Goal: Task Accomplishment & Management: Use online tool/utility

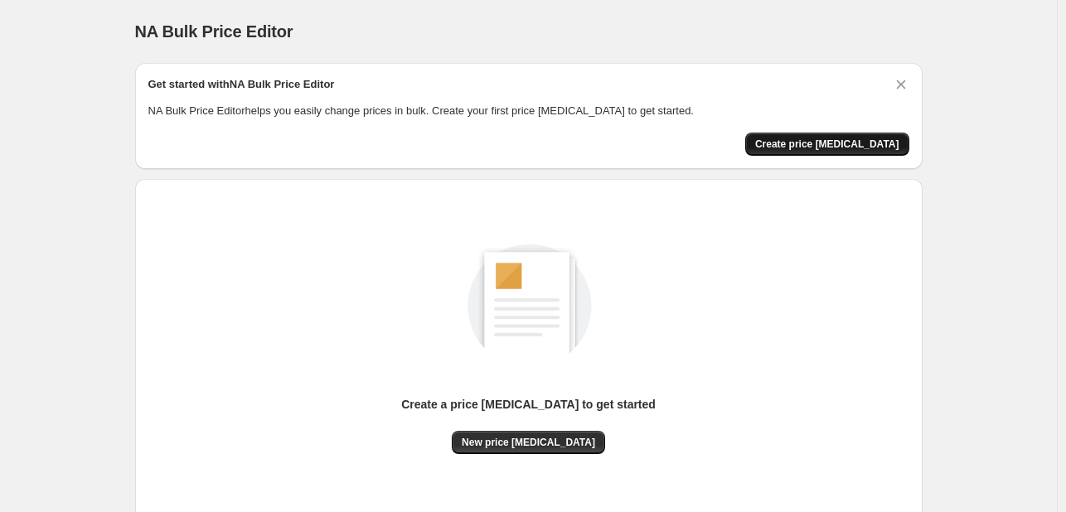
click at [843, 147] on span "Create price [MEDICAL_DATA]" at bounding box center [827, 144] width 144 height 13
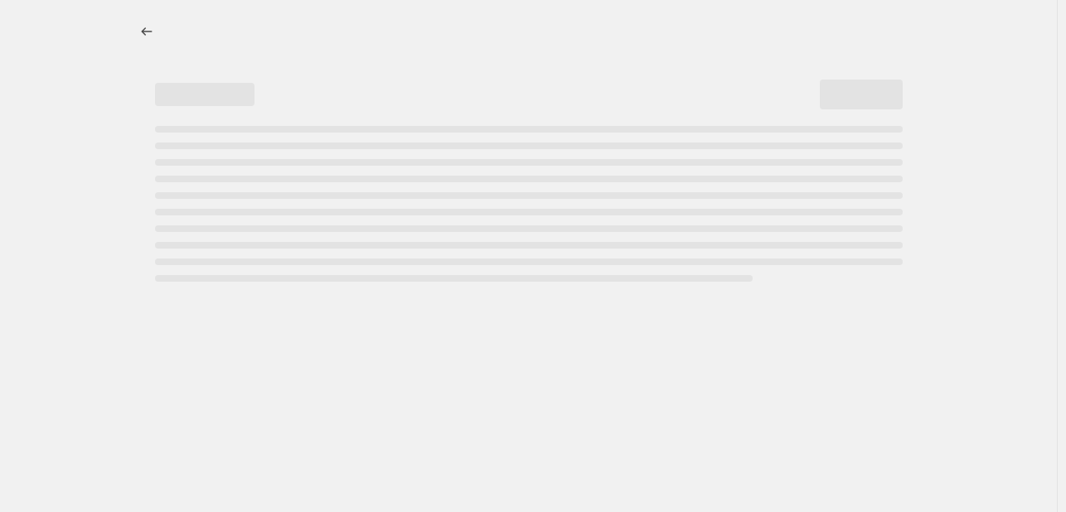
select select "percentage"
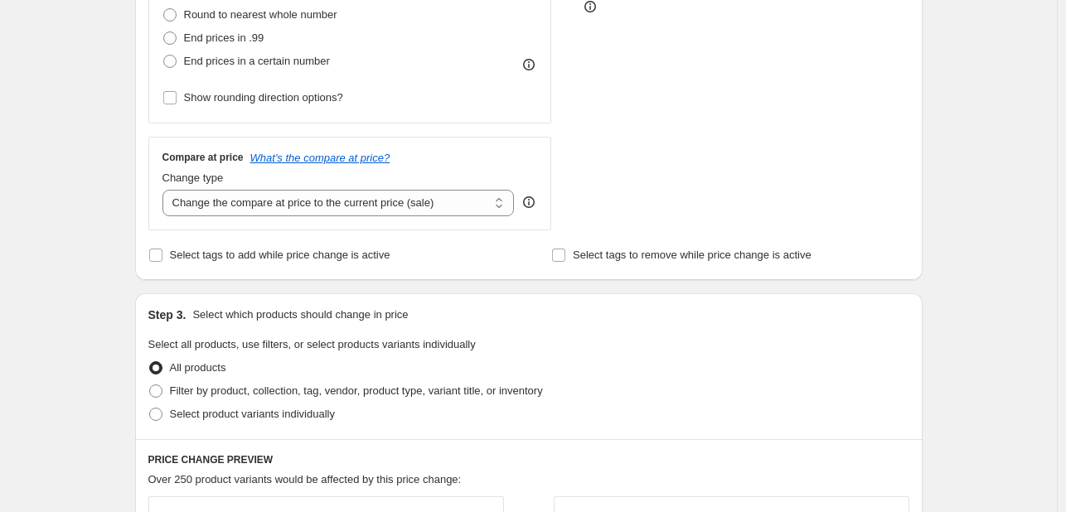
scroll to position [232, 0]
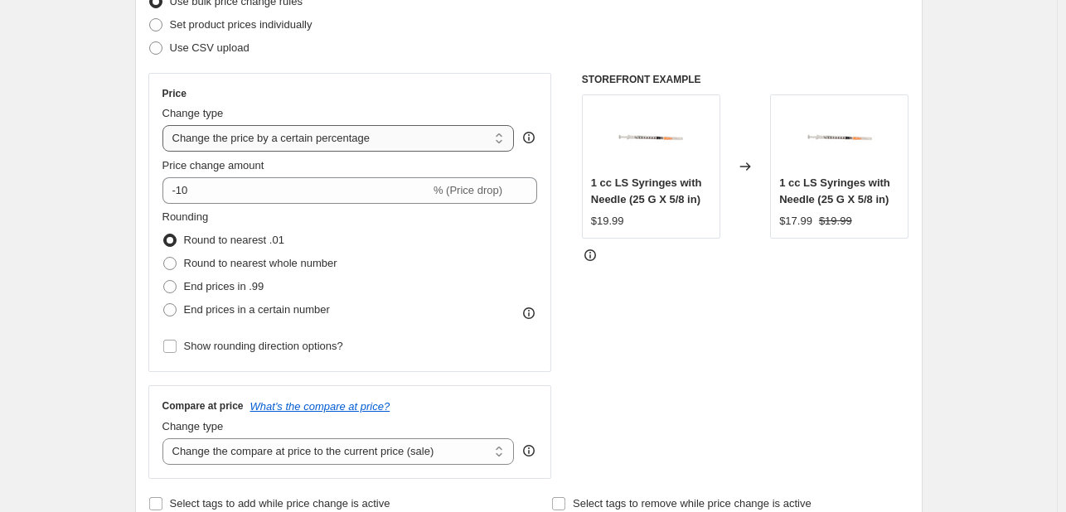
click at [305, 143] on select "Change the price to a certain amount Change the price by a certain amount Chang…" at bounding box center [339, 138] width 352 height 27
click at [166, 125] on select "Change the price to a certain amount Change the price by a certain amount Chang…" at bounding box center [339, 138] width 352 height 27
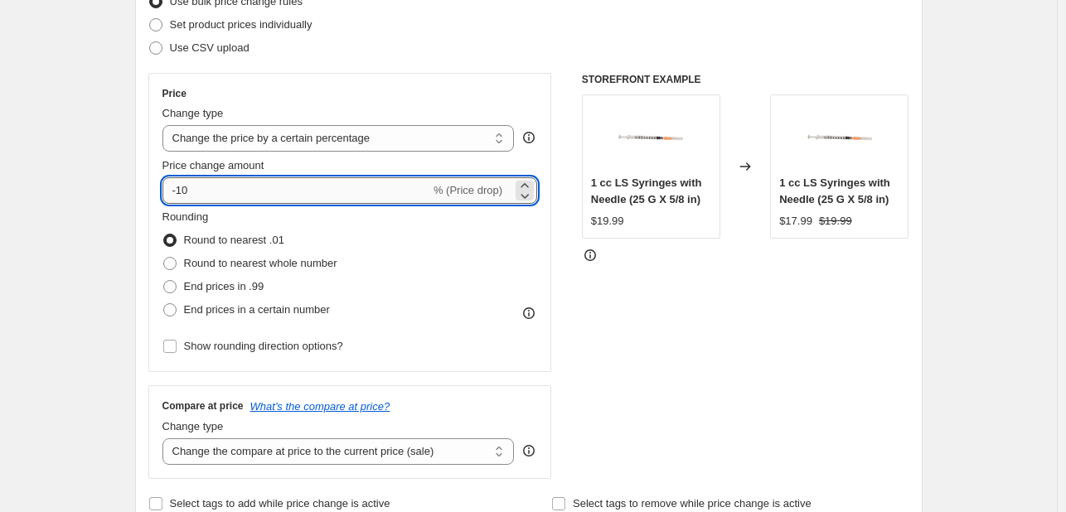
click at [376, 185] on input "-10" at bounding box center [297, 190] width 268 height 27
click at [182, 193] on input "-10" at bounding box center [297, 190] width 268 height 27
type input "8"
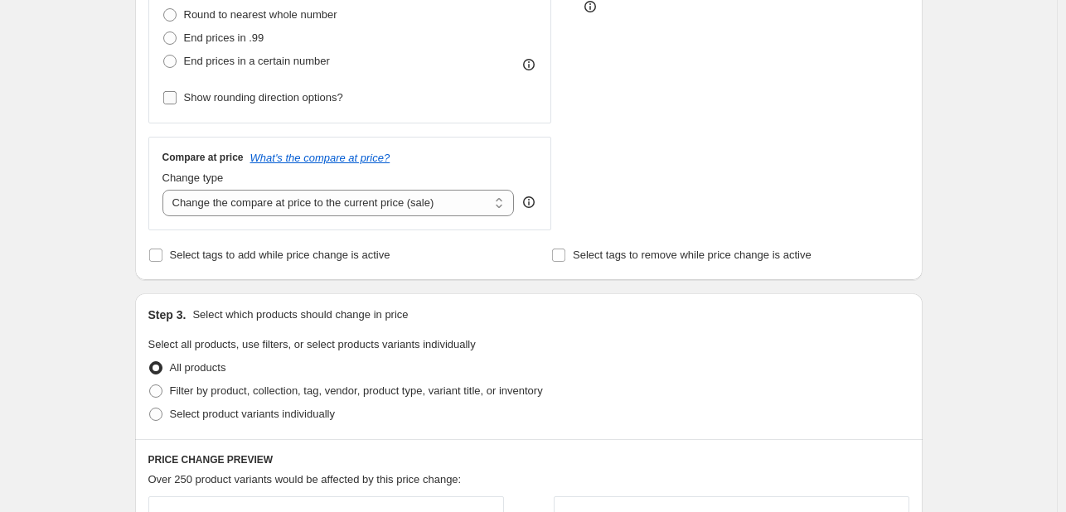
scroll to position [398, 0]
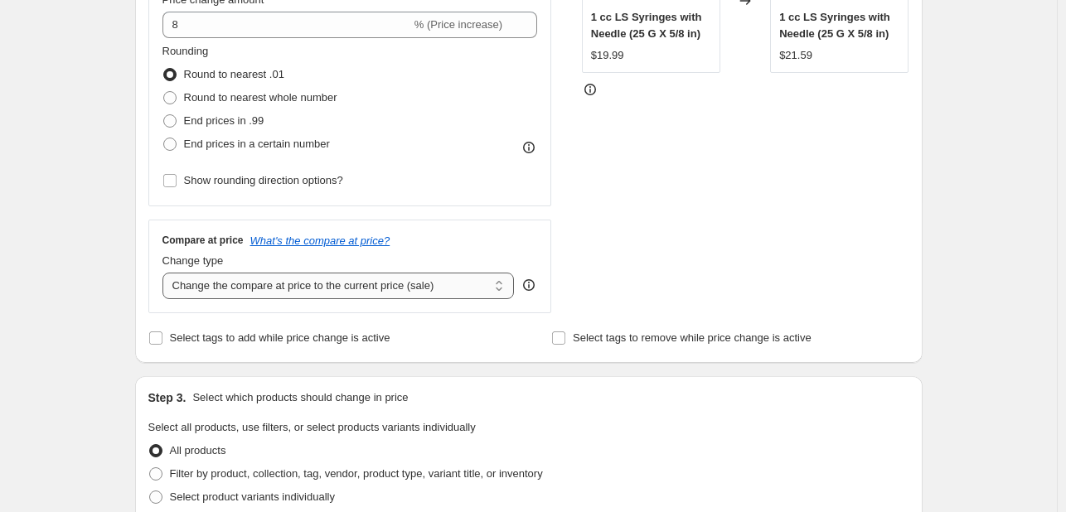
click at [294, 286] on select "Change the compare at price to the current price (sale) Change the compare at p…" at bounding box center [339, 286] width 352 height 27
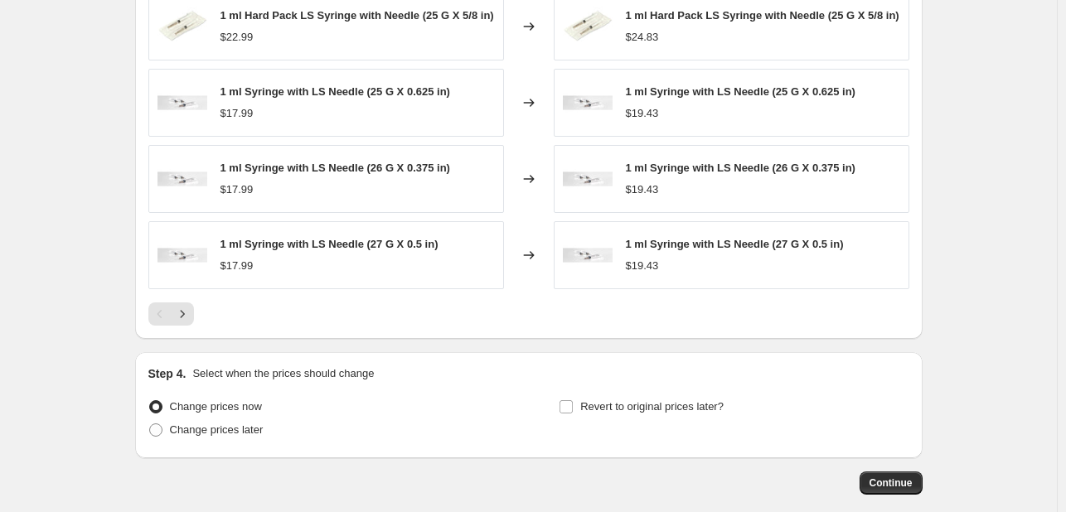
scroll to position [1144, 0]
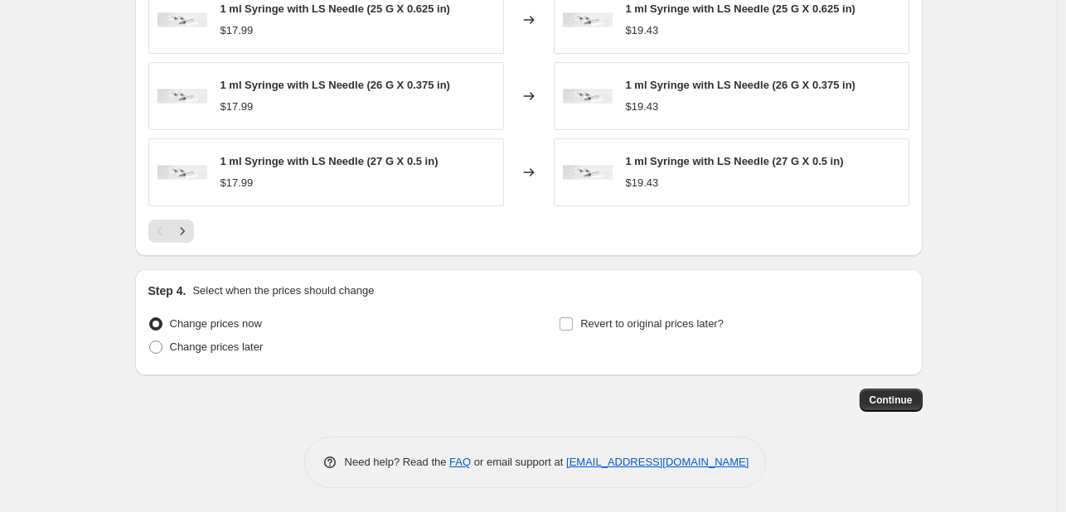
drag, startPoint x: 881, startPoint y: 393, endPoint x: 916, endPoint y: 248, distance: 149.2
click at [896, 404] on span "Continue" at bounding box center [891, 400] width 43 height 13
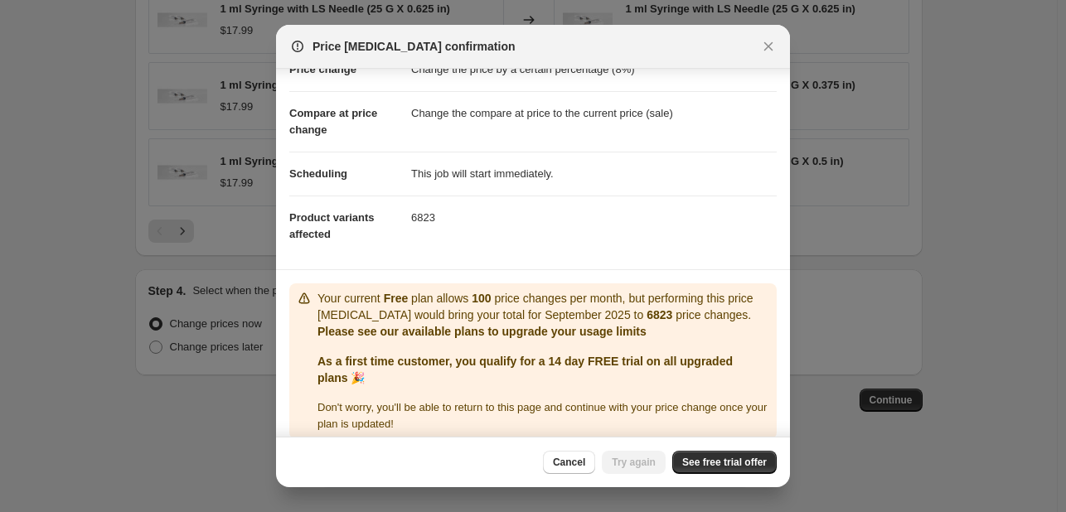
scroll to position [66, 0]
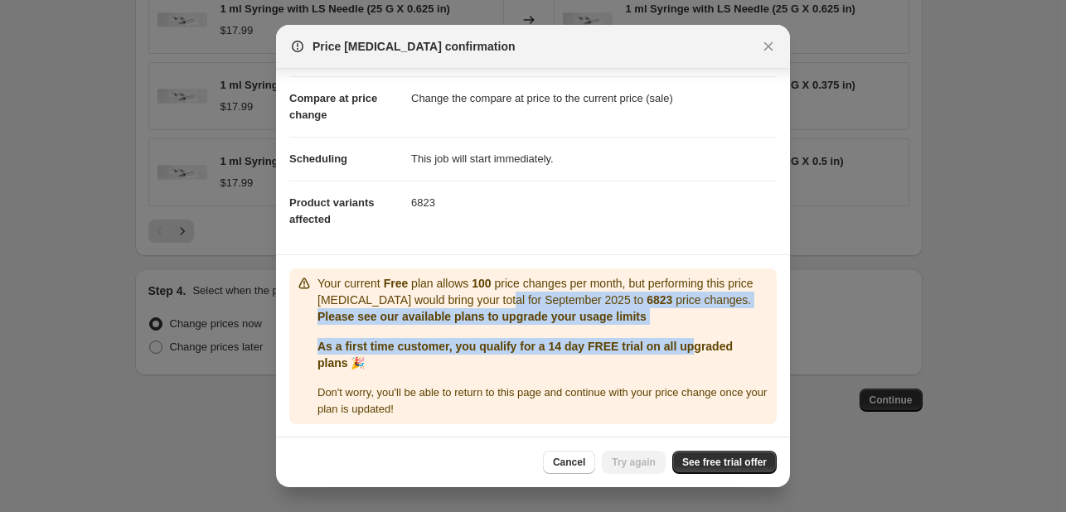
drag, startPoint x: 501, startPoint y: 304, endPoint x: 711, endPoint y: 358, distance: 216.6
click at [710, 355] on div "Your current Free plan allows 100 price changes per month, but performing this …" at bounding box center [544, 346] width 453 height 143
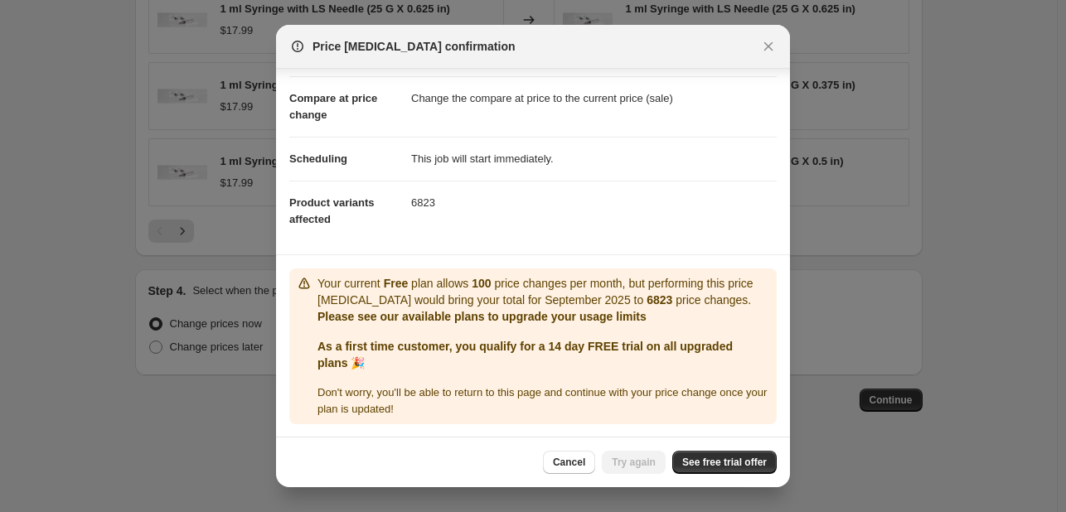
click at [447, 394] on span "Don ' t worry, you ' ll be able to return to this page and continue with your p…" at bounding box center [542, 400] width 449 height 29
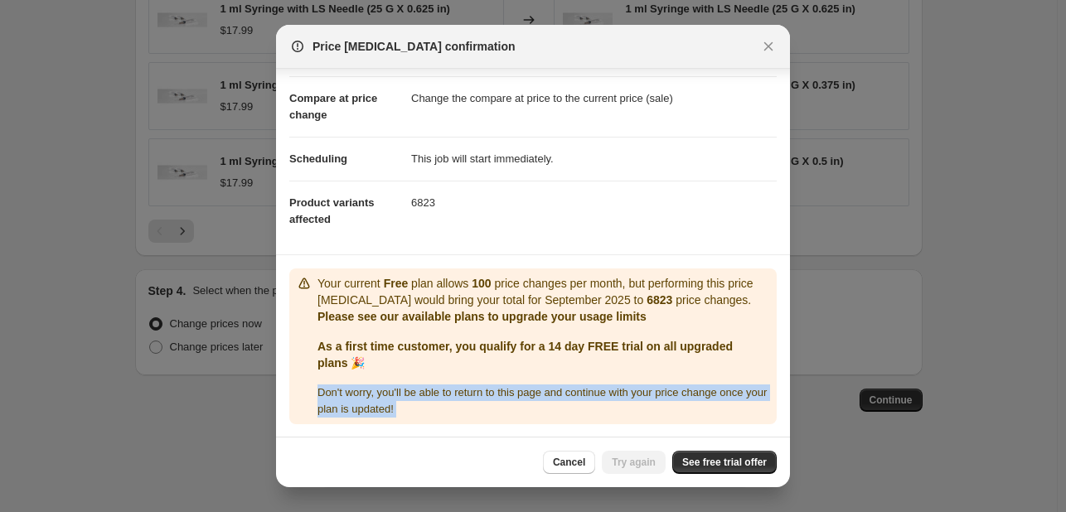
click at [447, 394] on span "Don ' t worry, you ' ll be able to return to this page and continue with your p…" at bounding box center [542, 400] width 449 height 29
click at [471, 412] on div "Don ' t worry, you ' ll be able to return to this page and continue with your p…" at bounding box center [544, 401] width 453 height 33
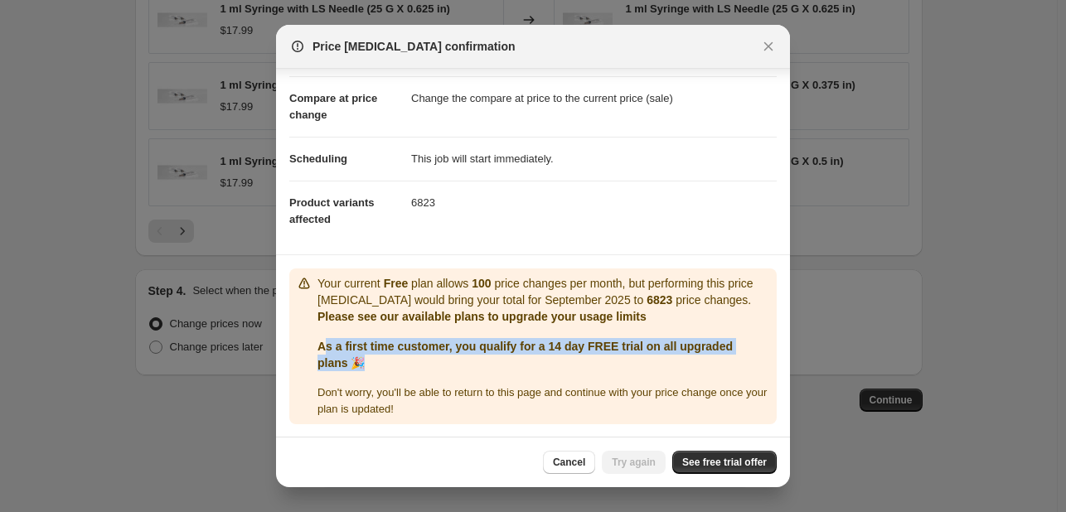
drag, startPoint x: 324, startPoint y: 347, endPoint x: 459, endPoint y: 355, distance: 135.4
click at [459, 355] on p "As a first time customer, you qualify for a 14 day FREE trial on all upgraded p…" at bounding box center [544, 354] width 453 height 33
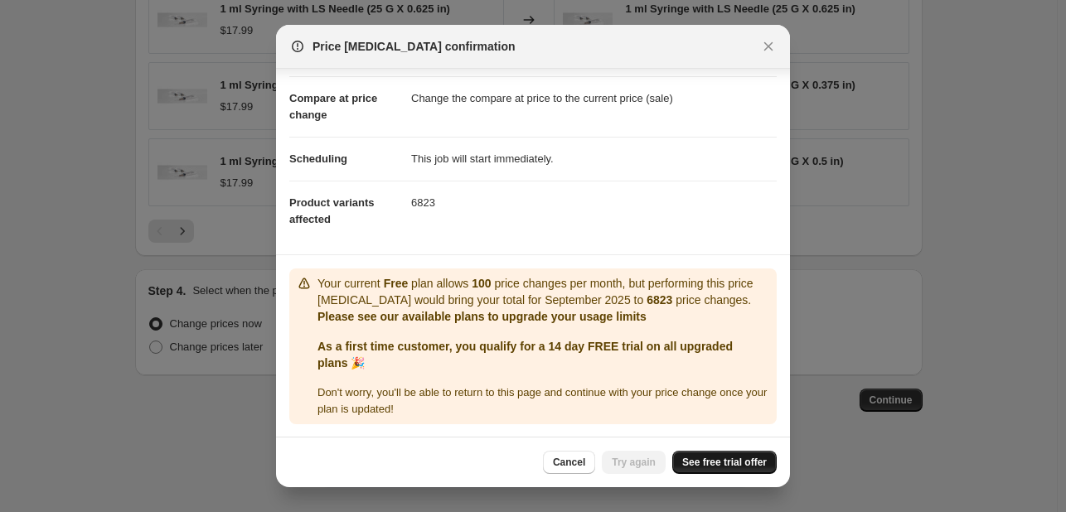
click at [708, 462] on span "See free trial offer" at bounding box center [724, 462] width 85 height 13
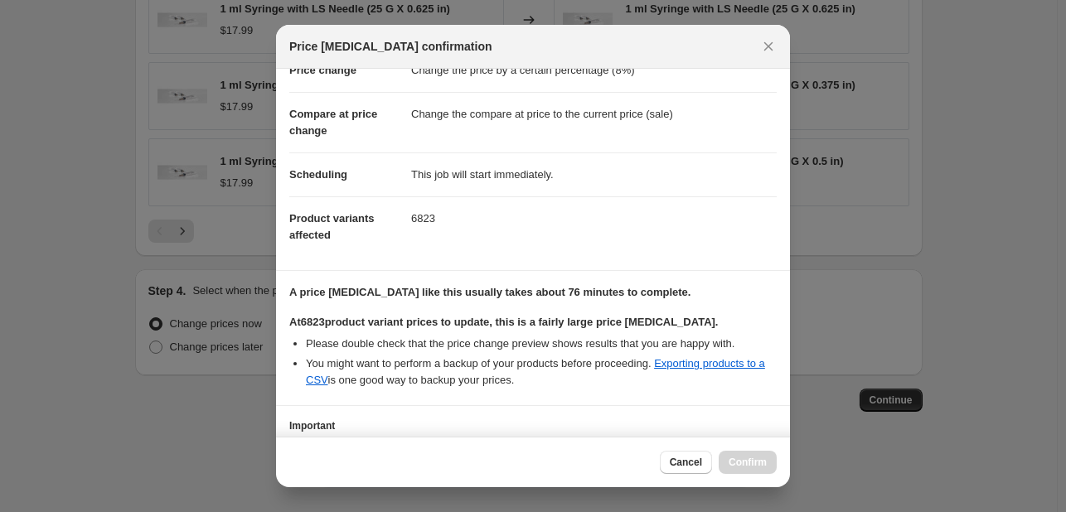
scroll to position [0, 0]
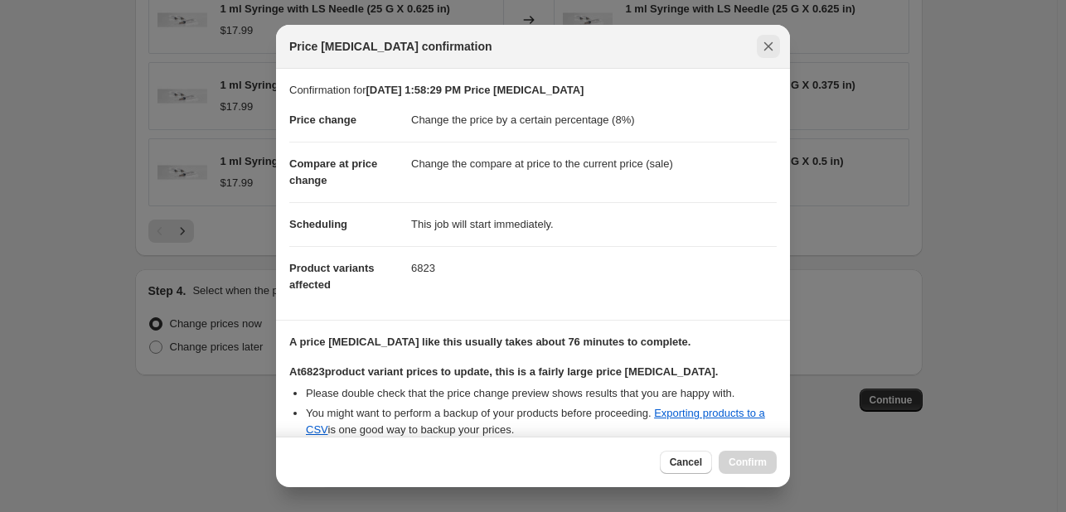
click at [763, 41] on icon "Close" at bounding box center [768, 46] width 17 height 17
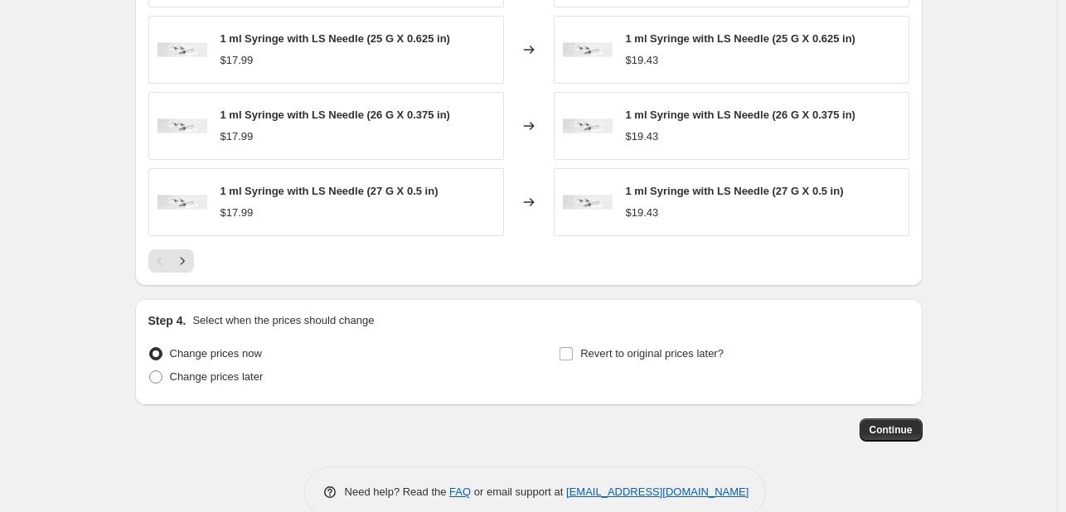
scroll to position [1144, 0]
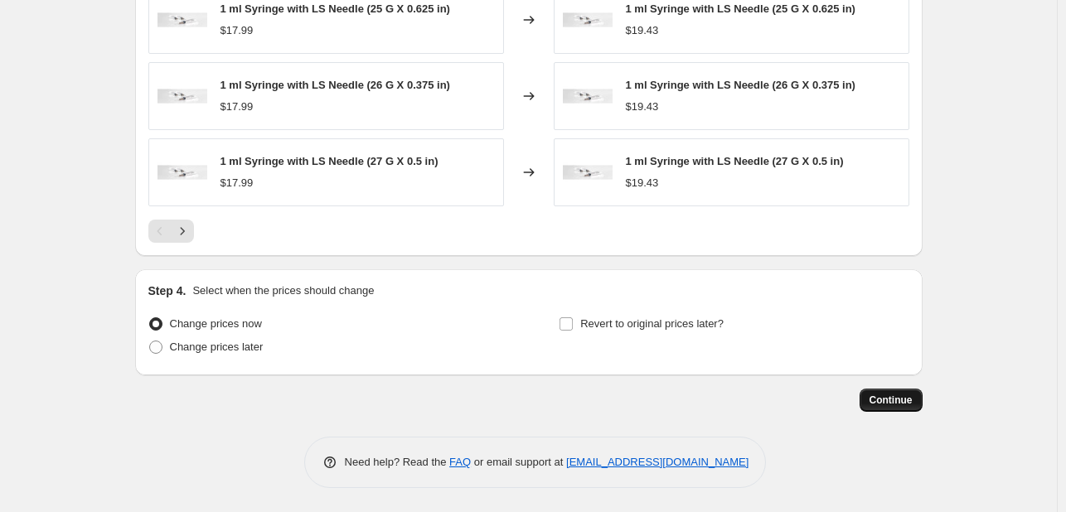
click at [896, 401] on span "Continue" at bounding box center [891, 400] width 43 height 13
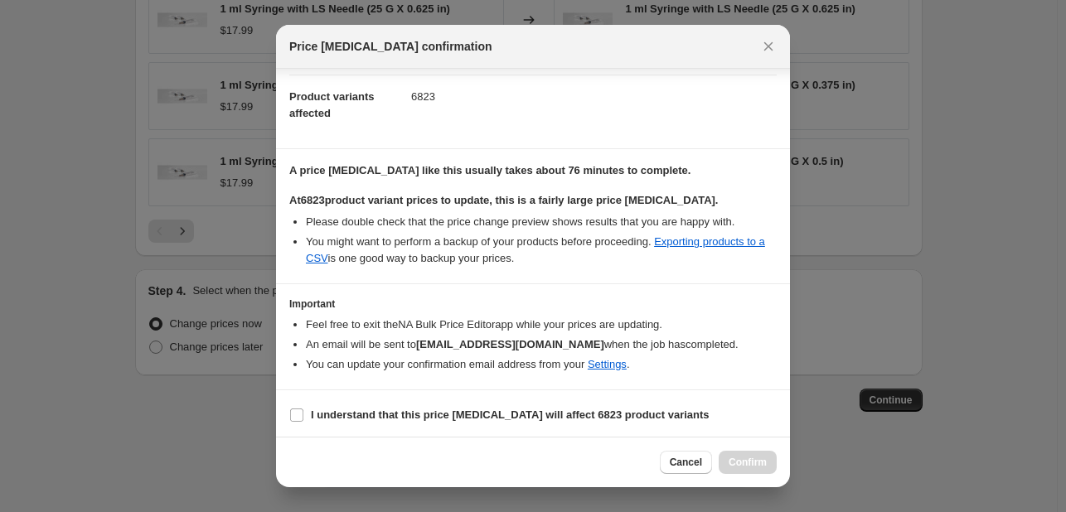
scroll to position [173, 0]
click at [469, 411] on b "I understand that this price [MEDICAL_DATA] will affect 6823 product variants" at bounding box center [510, 413] width 399 height 12
click at [304, 411] on input "I understand that this price [MEDICAL_DATA] will affect 6823 product variants" at bounding box center [296, 413] width 13 height 13
checkbox input "true"
drag, startPoint x: 747, startPoint y: 462, endPoint x: 775, endPoint y: 158, distance: 304.8
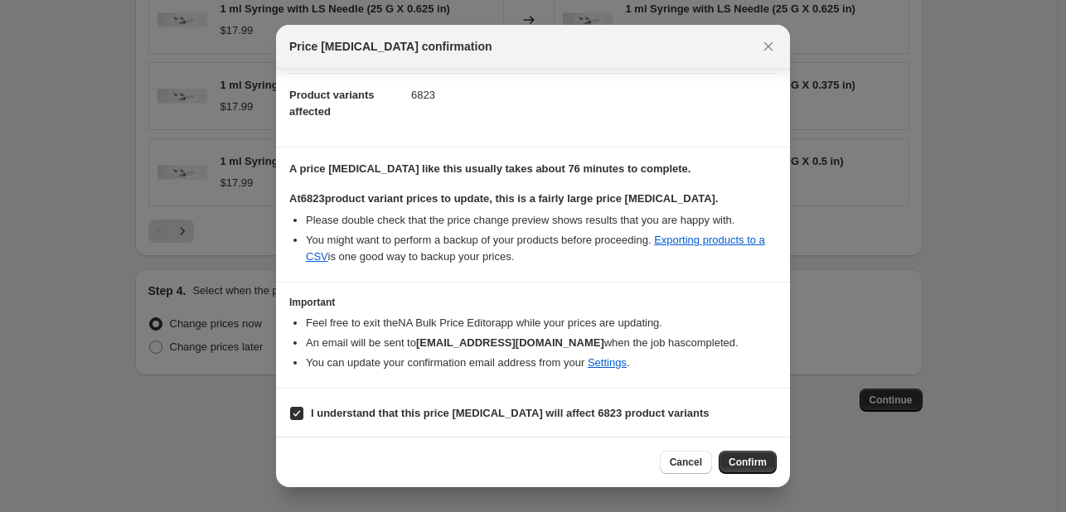
click at [794, 512] on div "Price [MEDICAL_DATA] confirmation Confirmation for [DATE] 1:58:29 PM Price [MED…" at bounding box center [533, 513] width 1066 height 0
click at [776, 39] on icon "Close" at bounding box center [768, 46] width 17 height 17
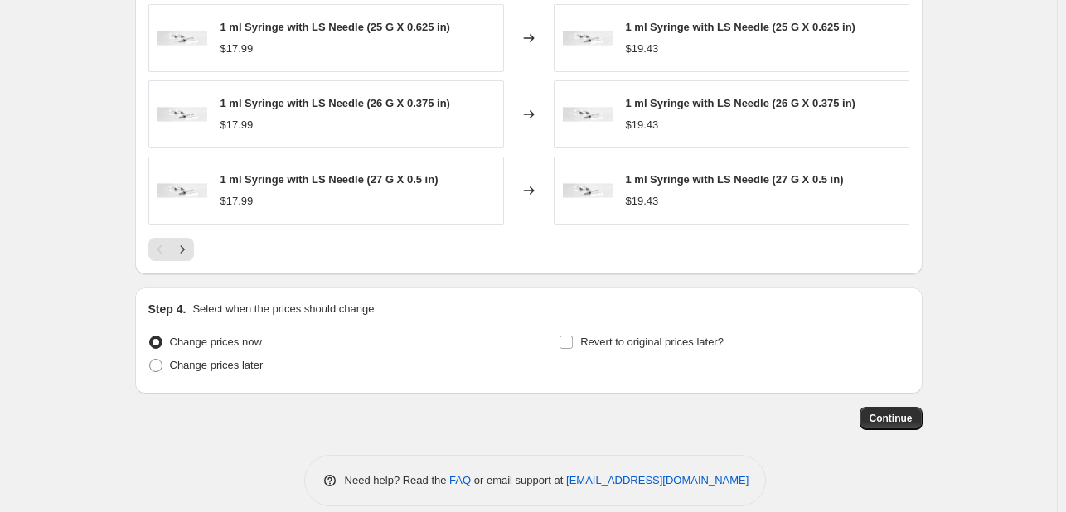
scroll to position [1144, 0]
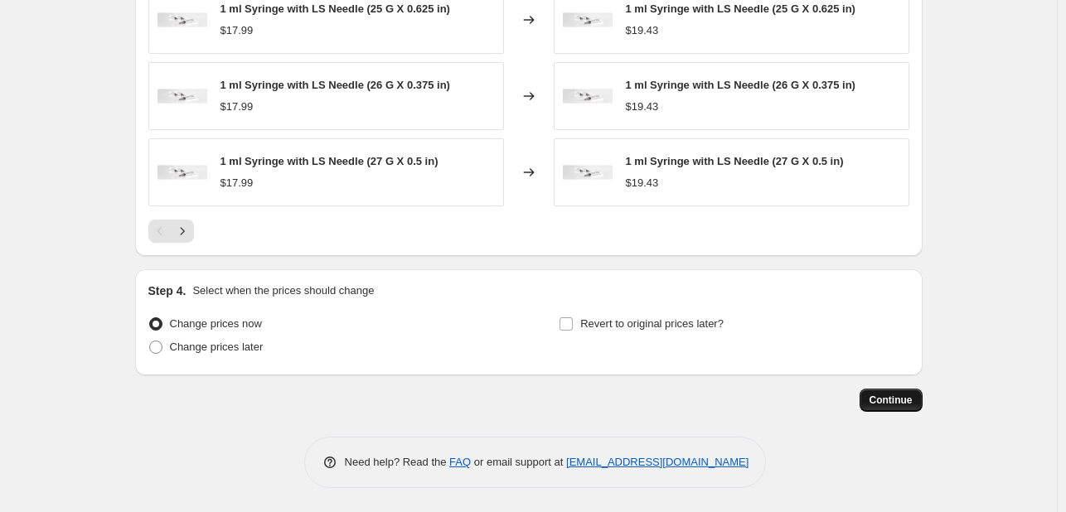
click at [882, 403] on span "Continue" at bounding box center [891, 400] width 43 height 13
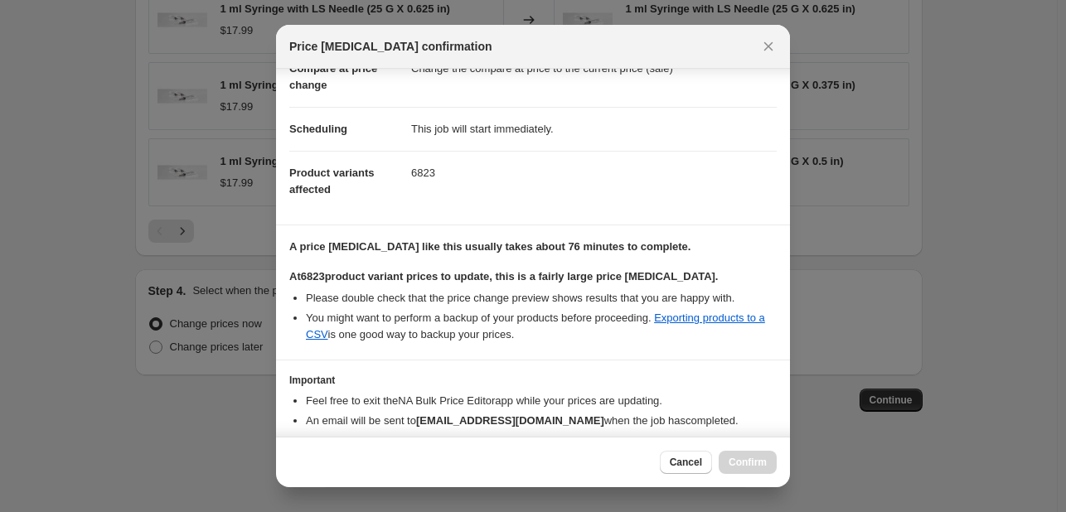
scroll to position [173, 0]
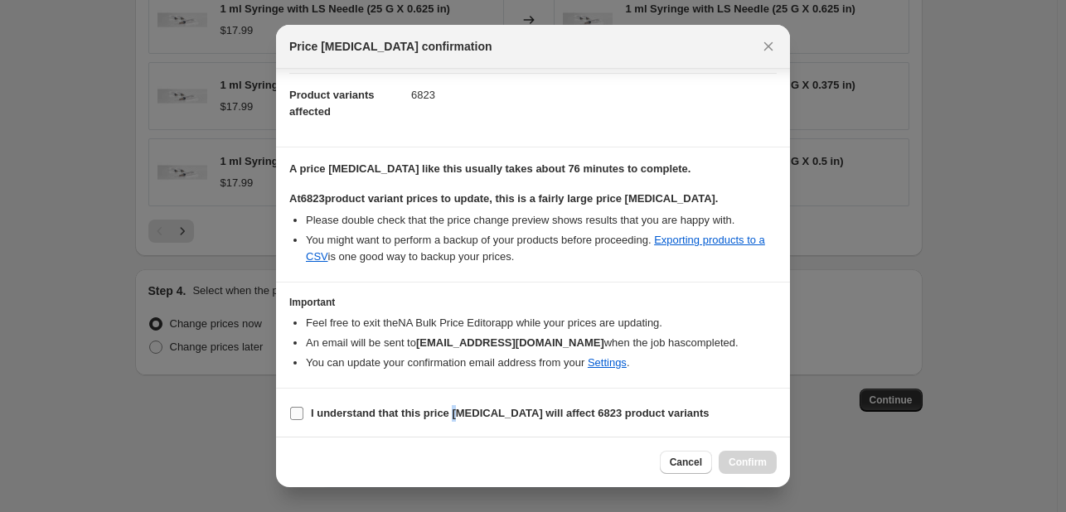
click at [454, 410] on b "I understand that this price [MEDICAL_DATA] will affect 6823 product variants" at bounding box center [510, 413] width 399 height 12
click at [405, 435] on div "Price [MEDICAL_DATA] confirmation Confirmation for [DATE] 1:58:29 PM Price [MED…" at bounding box center [533, 256] width 514 height 463
click at [408, 415] on b "I understand that this price [MEDICAL_DATA] will affect 6823 product variants" at bounding box center [510, 413] width 399 height 12
click at [304, 415] on input "I understand that this price [MEDICAL_DATA] will affect 6823 product variants" at bounding box center [296, 413] width 13 height 13
checkbox input "true"
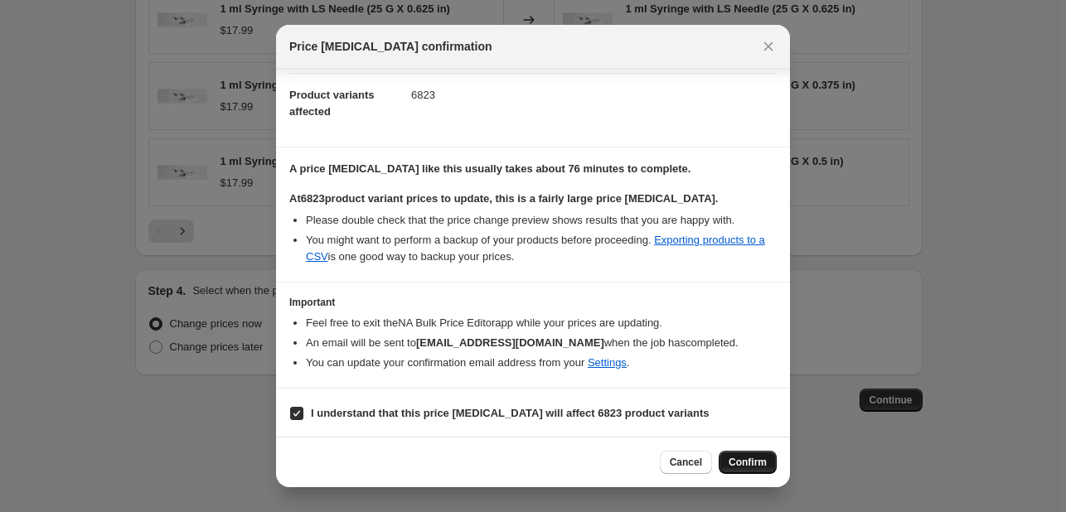
click at [750, 465] on span "Confirm" at bounding box center [748, 462] width 38 height 13
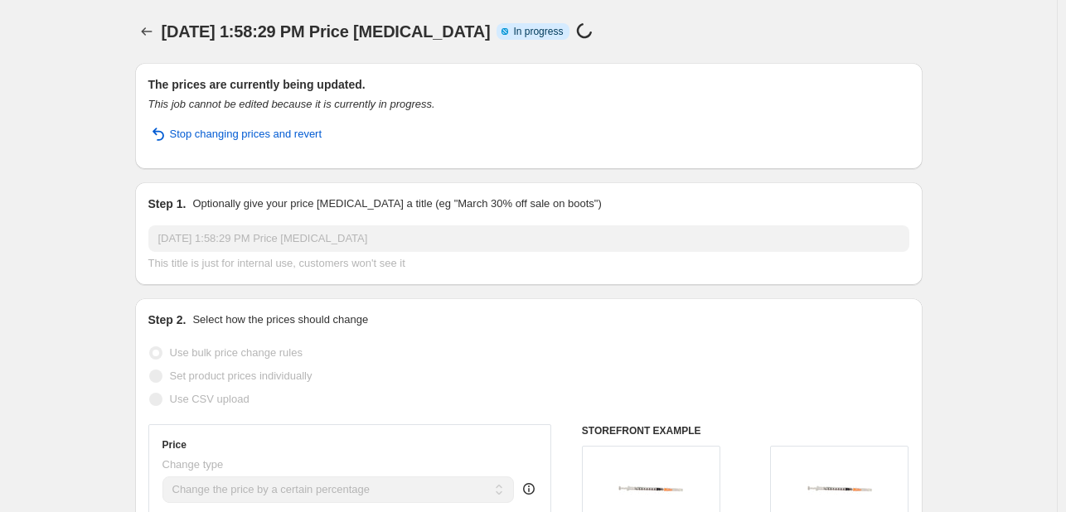
drag, startPoint x: 563, startPoint y: 134, endPoint x: 942, endPoint y: 127, distance: 379.0
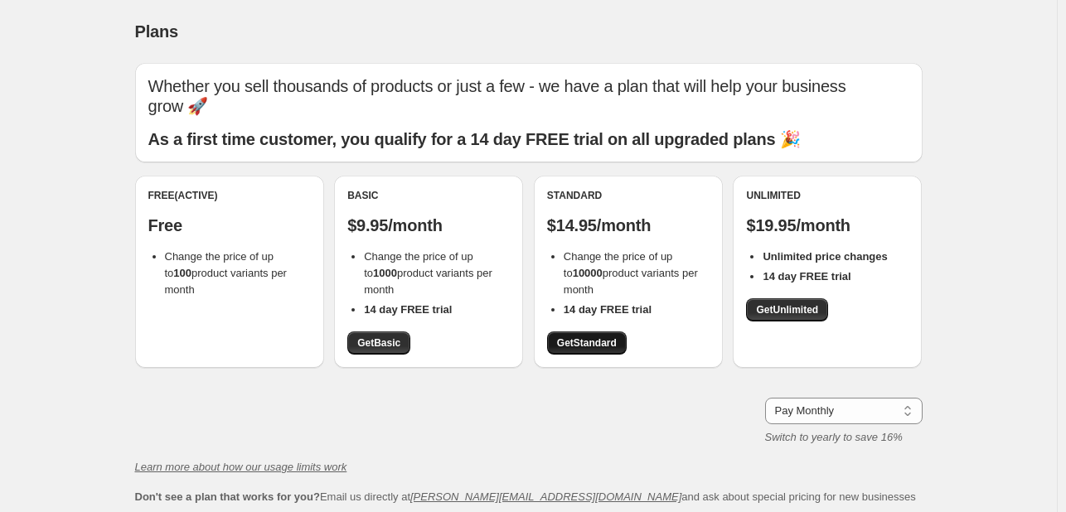
click at [572, 336] on link "Get Standard" at bounding box center [587, 343] width 80 height 23
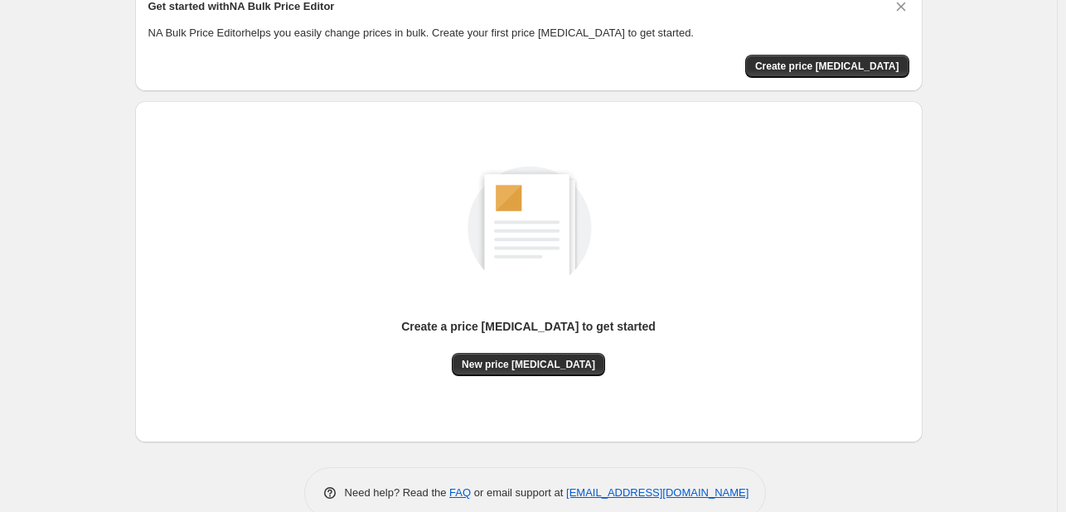
scroll to position [109, 0]
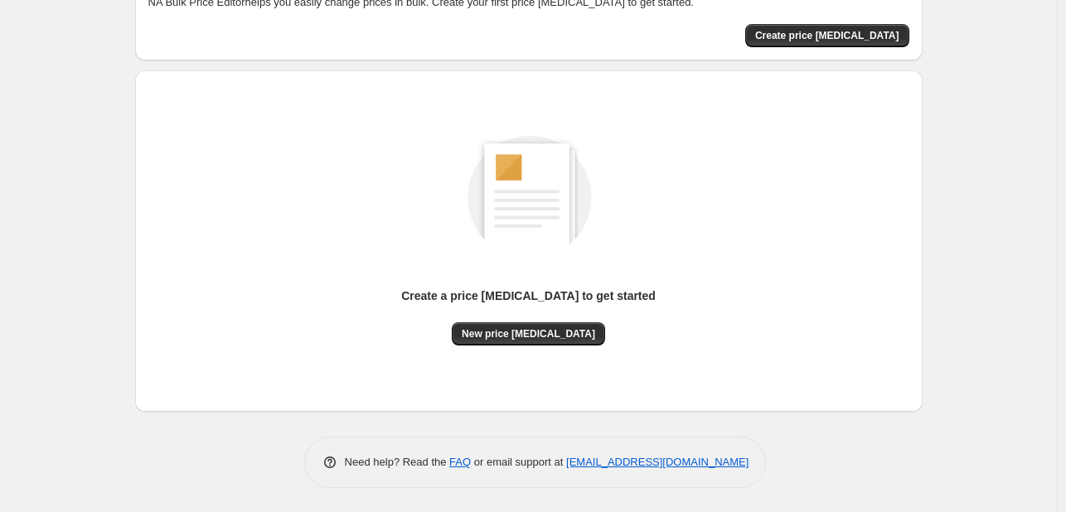
click at [886, 22] on div "Get started with NA Bulk Price Editor NA Bulk Price Editor helps you easily cha…" at bounding box center [528, 8] width 761 height 80
click at [886, 31] on span "Create price [MEDICAL_DATA]" at bounding box center [827, 35] width 144 height 13
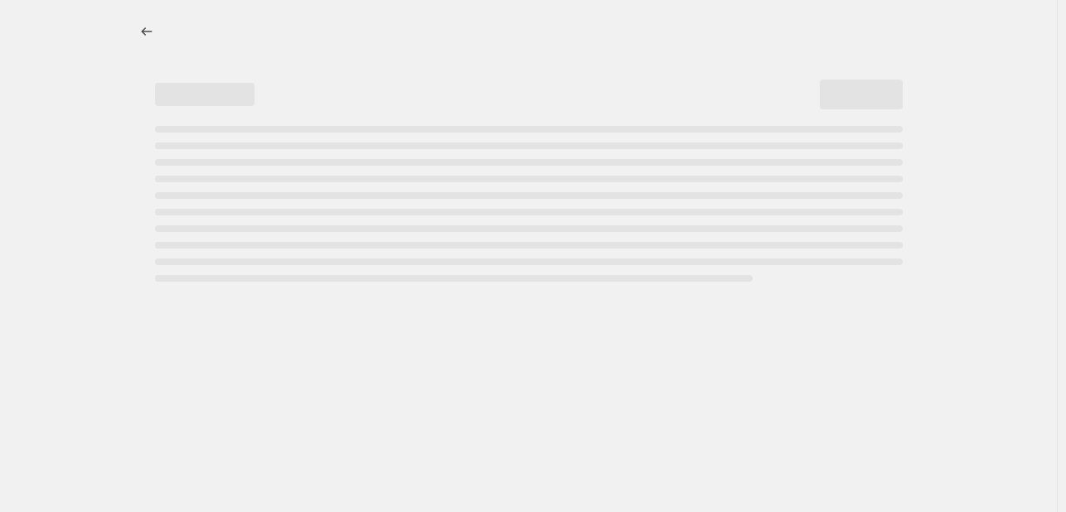
select select "percentage"
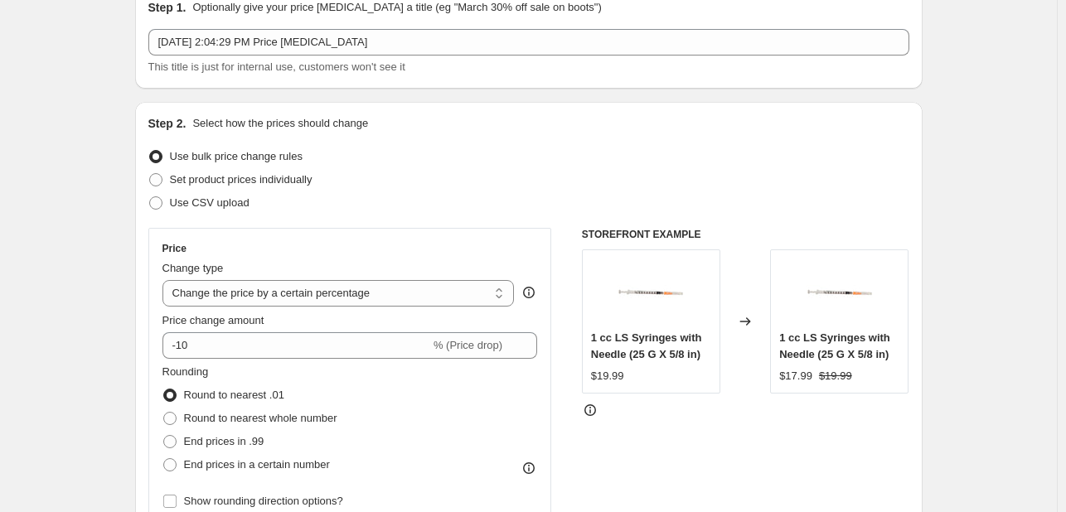
scroll to position [166, 0]
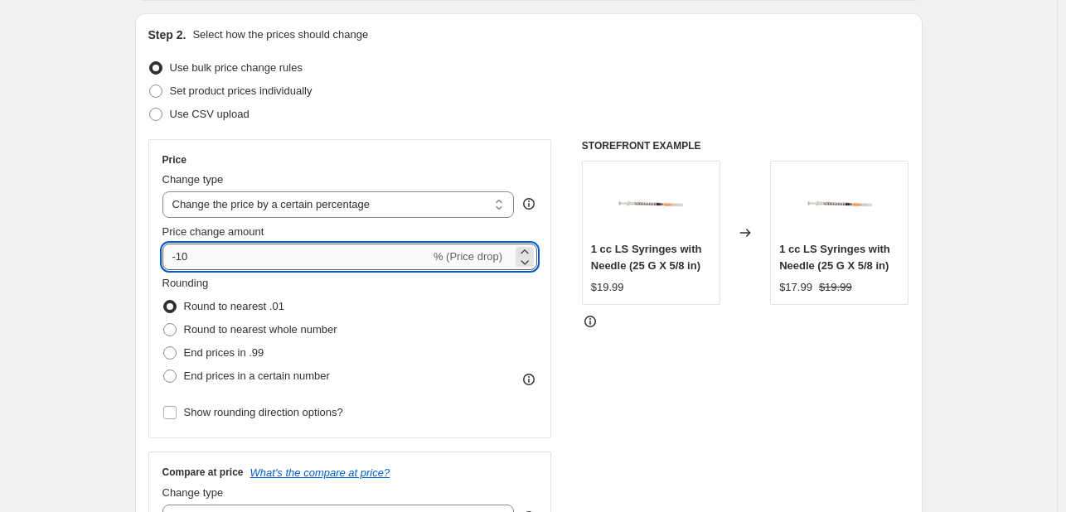
click at [263, 266] on input "-10" at bounding box center [297, 257] width 268 height 27
click at [264, 266] on input "-10" at bounding box center [297, 257] width 268 height 27
type input "-1"
type input "8"
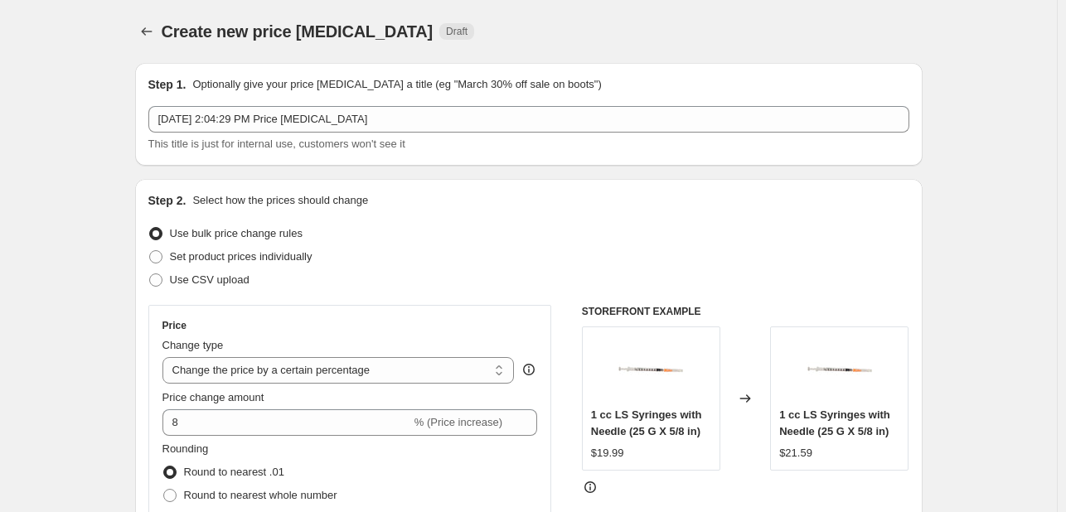
scroll to position [332, 0]
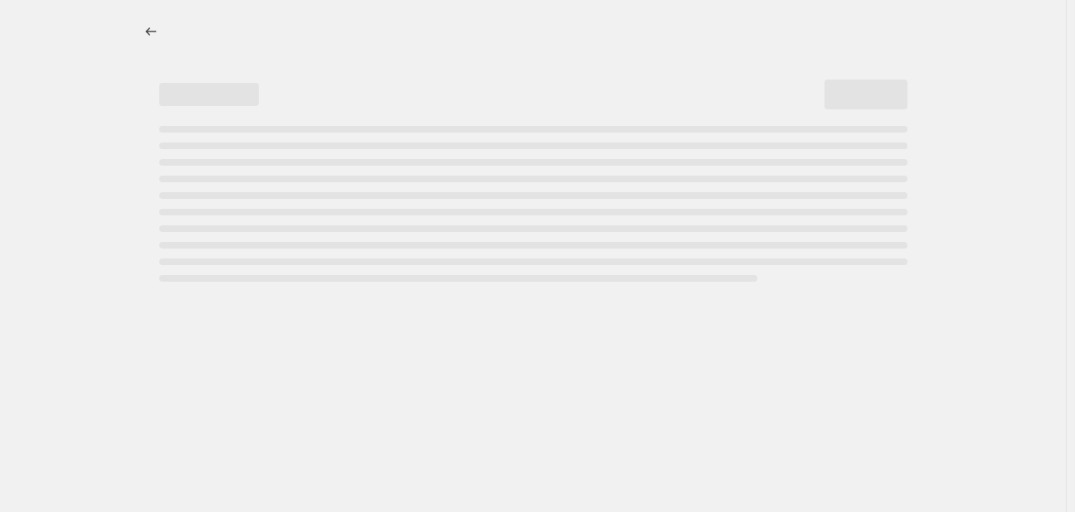
select select "percentage"
